Goal: Information Seeking & Learning: Learn about a topic

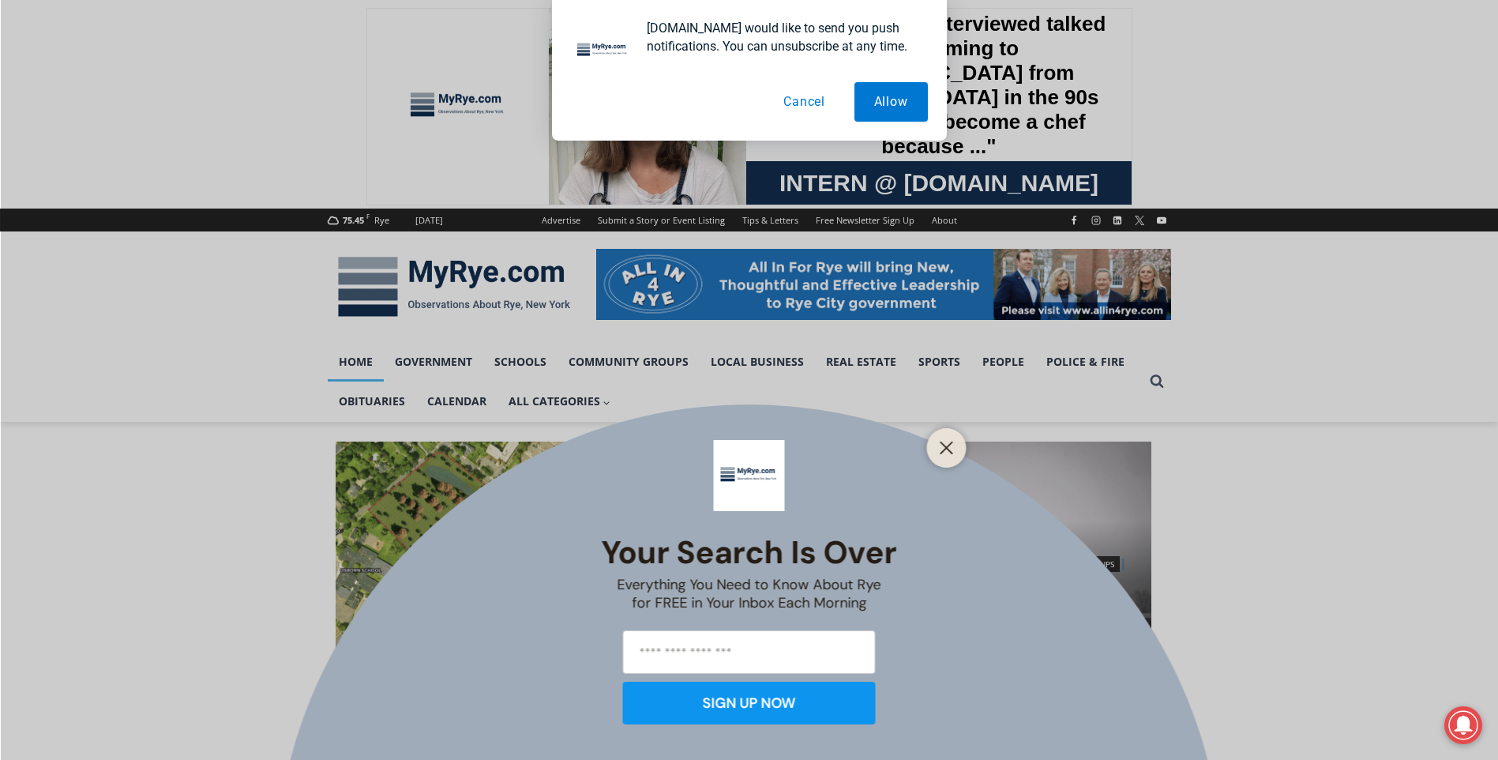
click at [802, 107] on button "Cancel" at bounding box center [803, 101] width 81 height 39
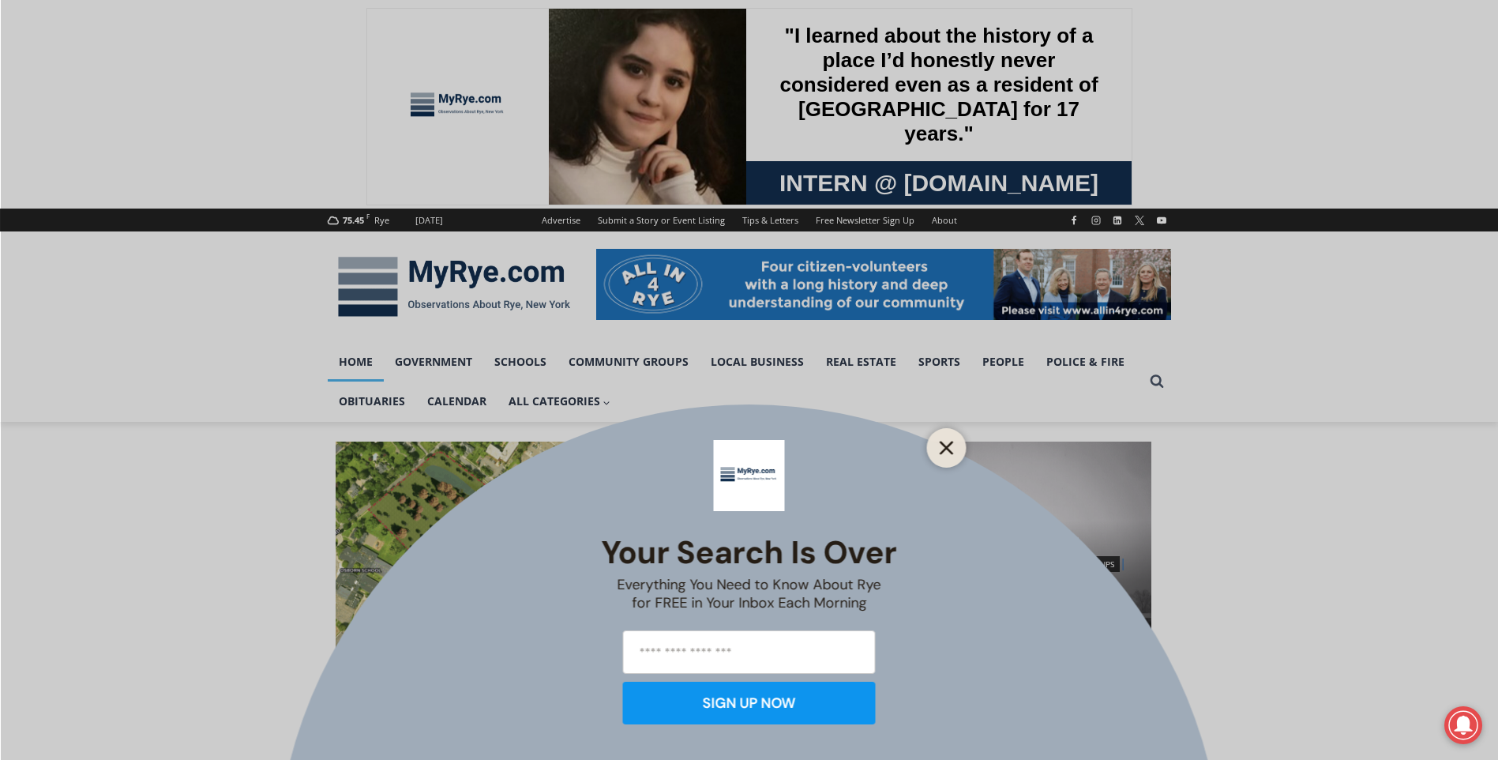
click at [950, 454] on icon "Close" at bounding box center [947, 448] width 14 height 14
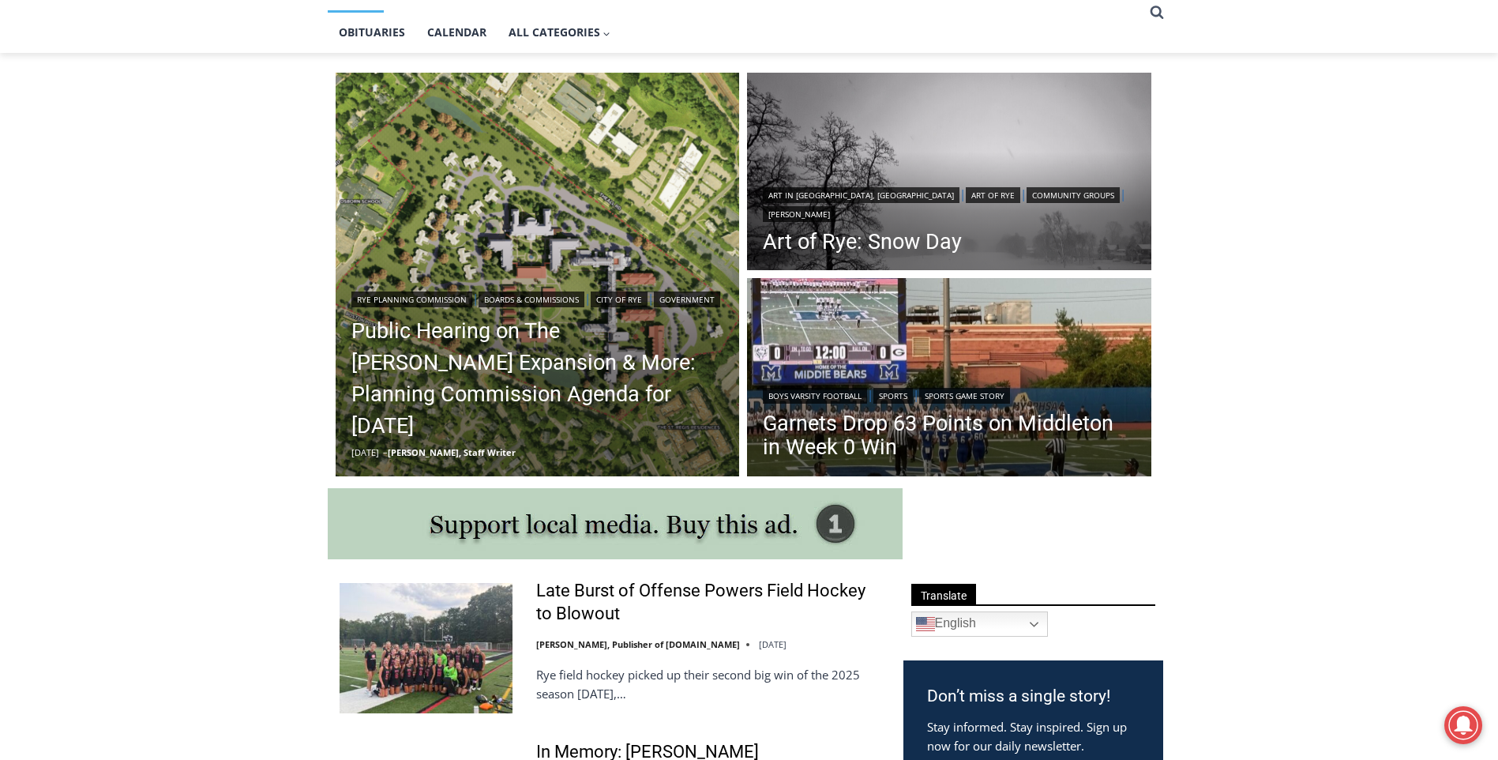
scroll to position [316, 0]
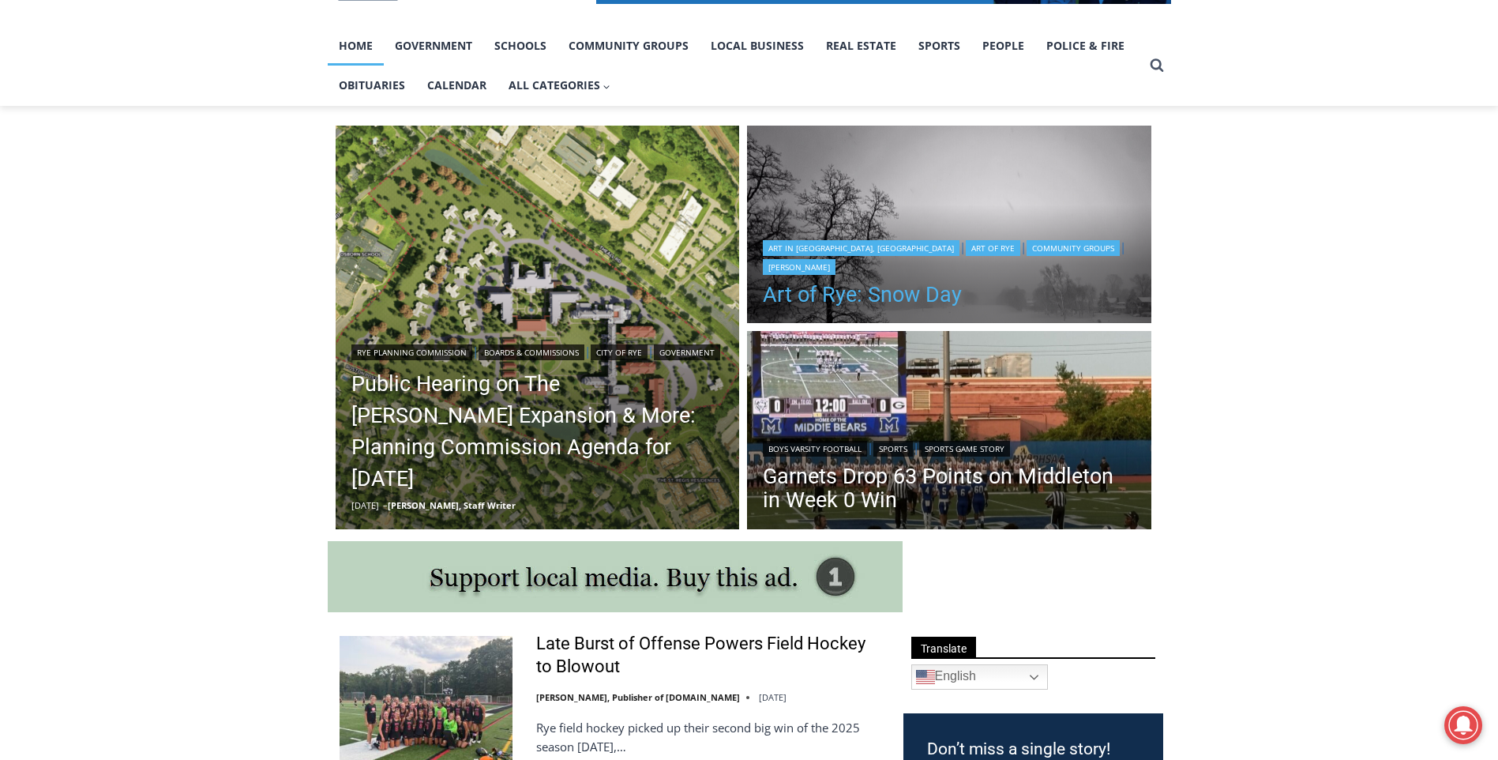
click at [814, 297] on link "Art of Rye: Snow Day" at bounding box center [949, 295] width 373 height 24
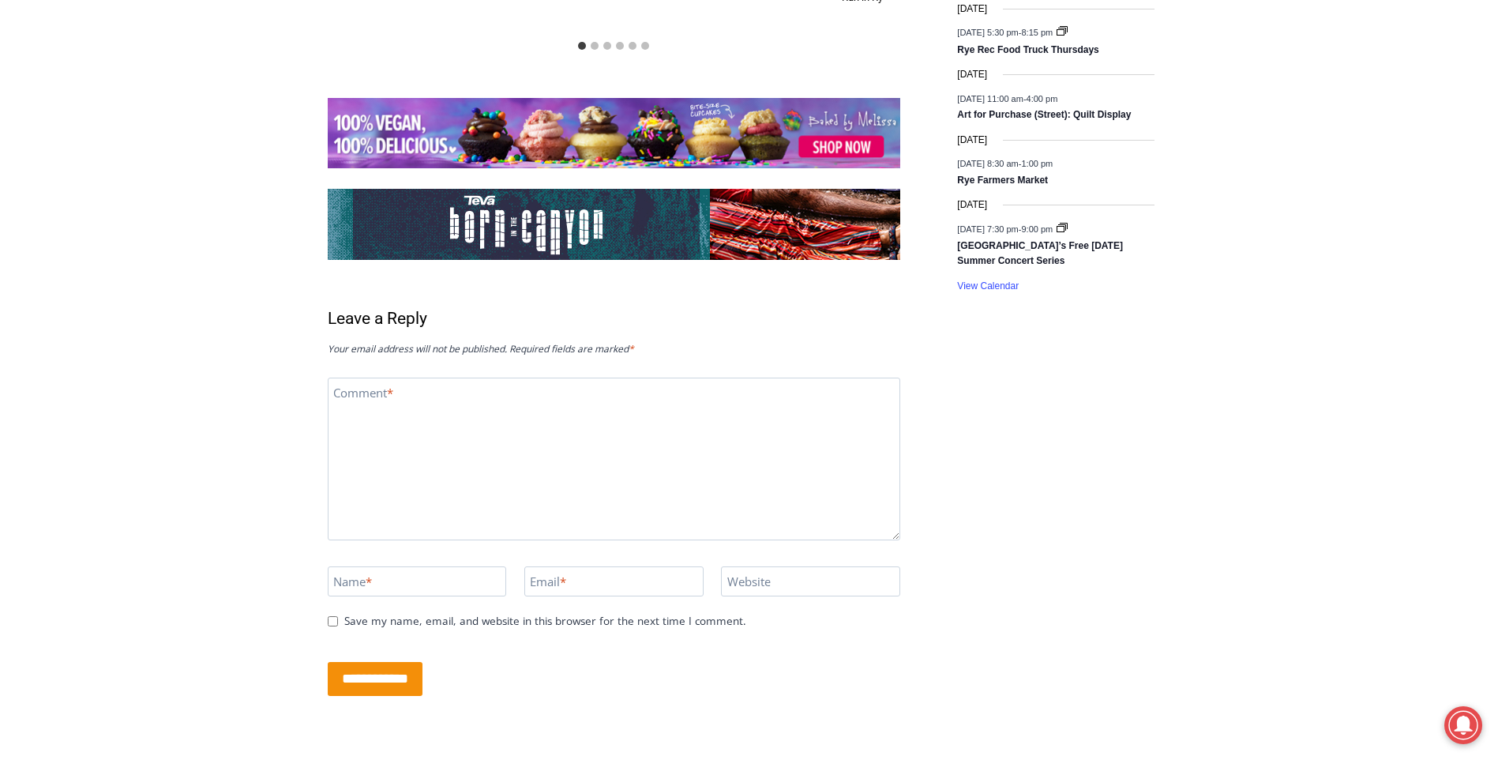
scroll to position [2653, 0]
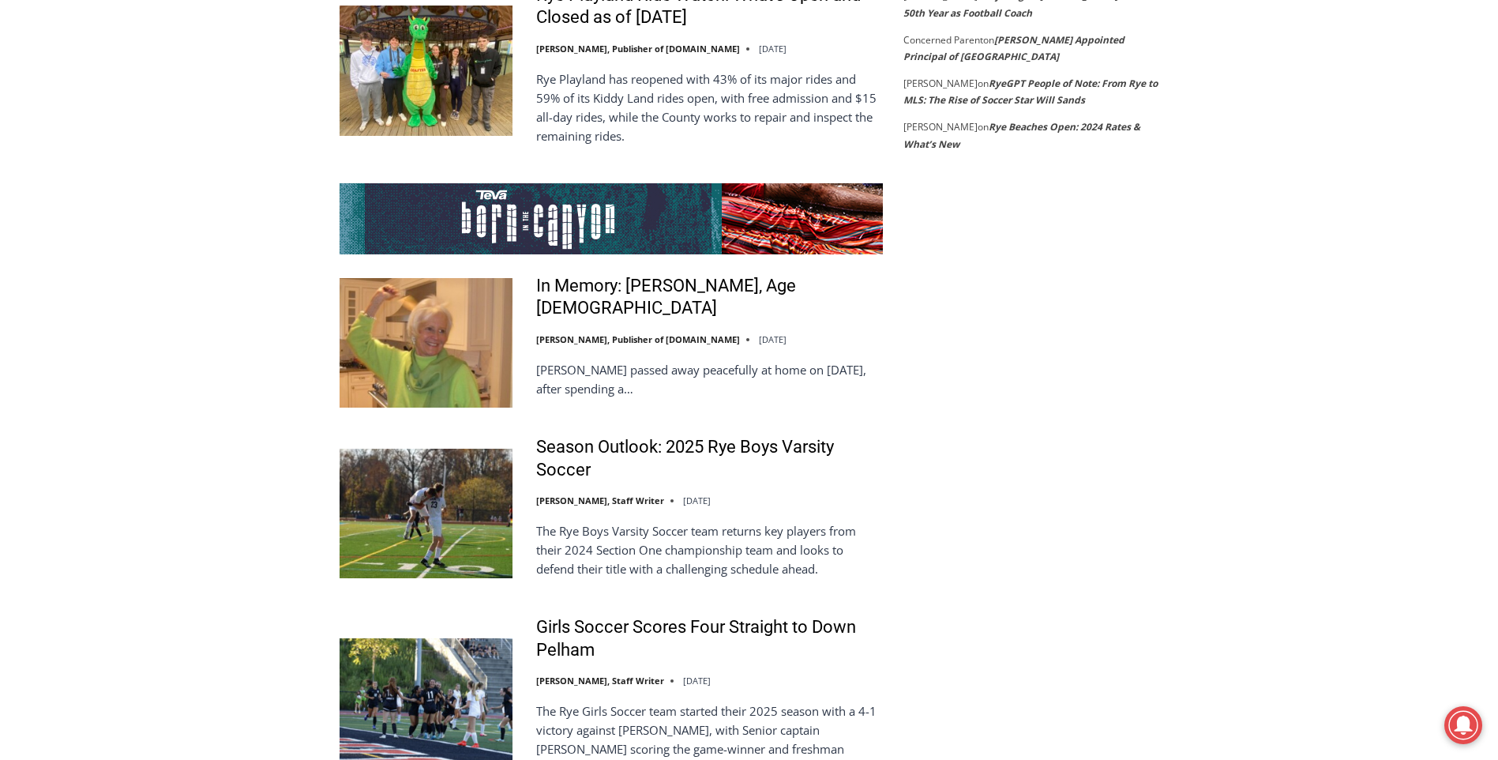
scroll to position [2763, 0]
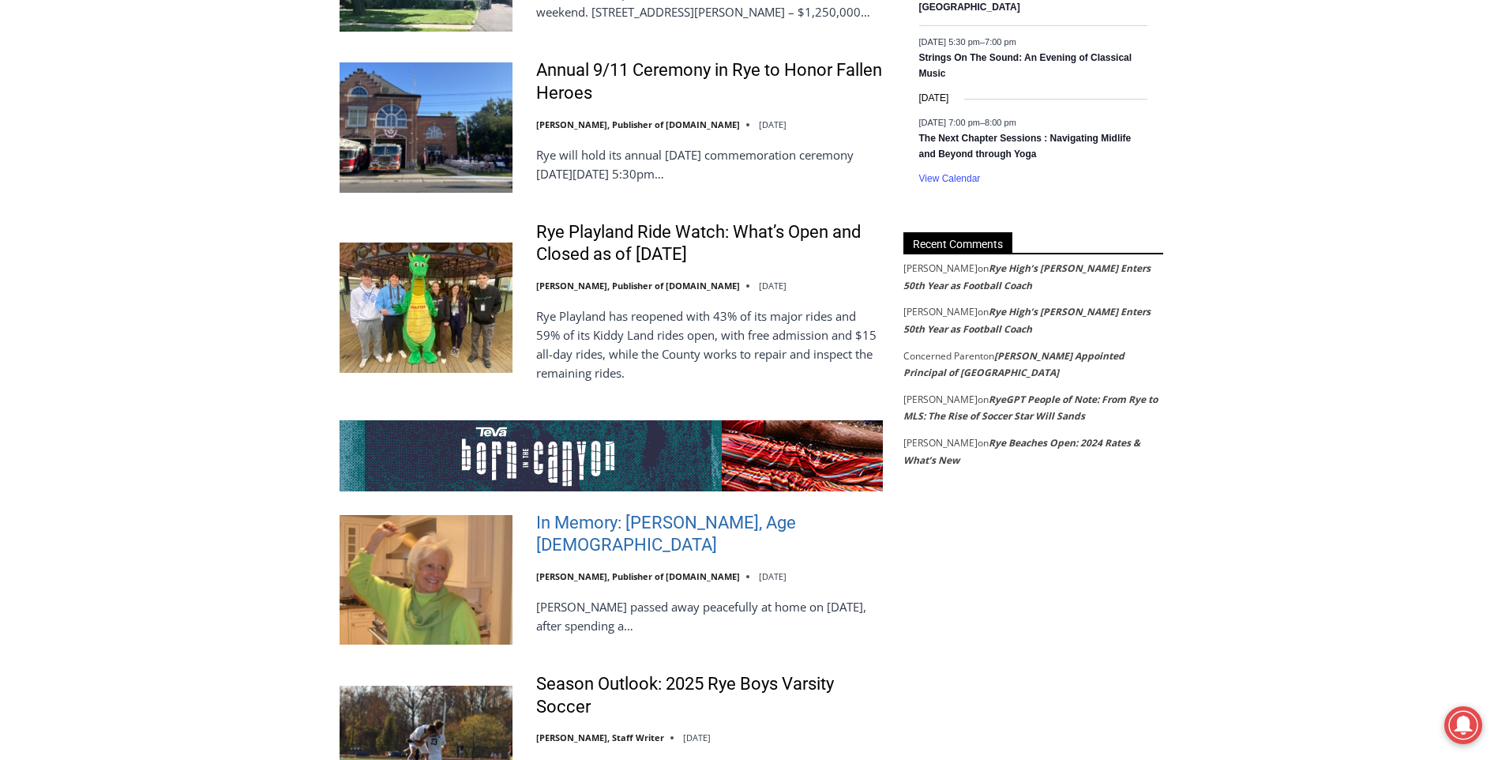
click at [568, 512] on link "In Memory: Barbara de Frondeville, Age 88" at bounding box center [709, 534] width 347 height 45
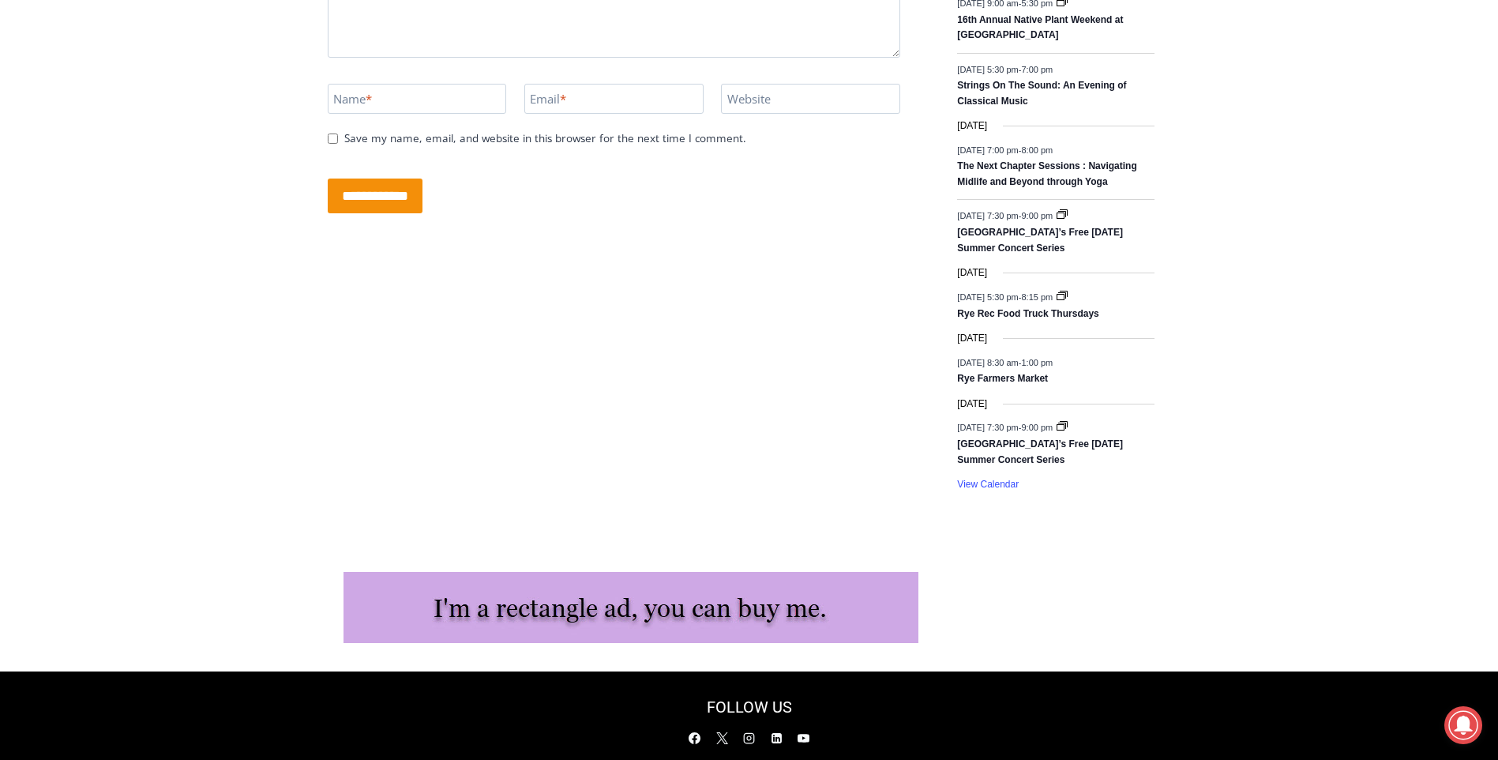
scroll to position [2635, 0]
